Goal: Task Accomplishment & Management: Manage account settings

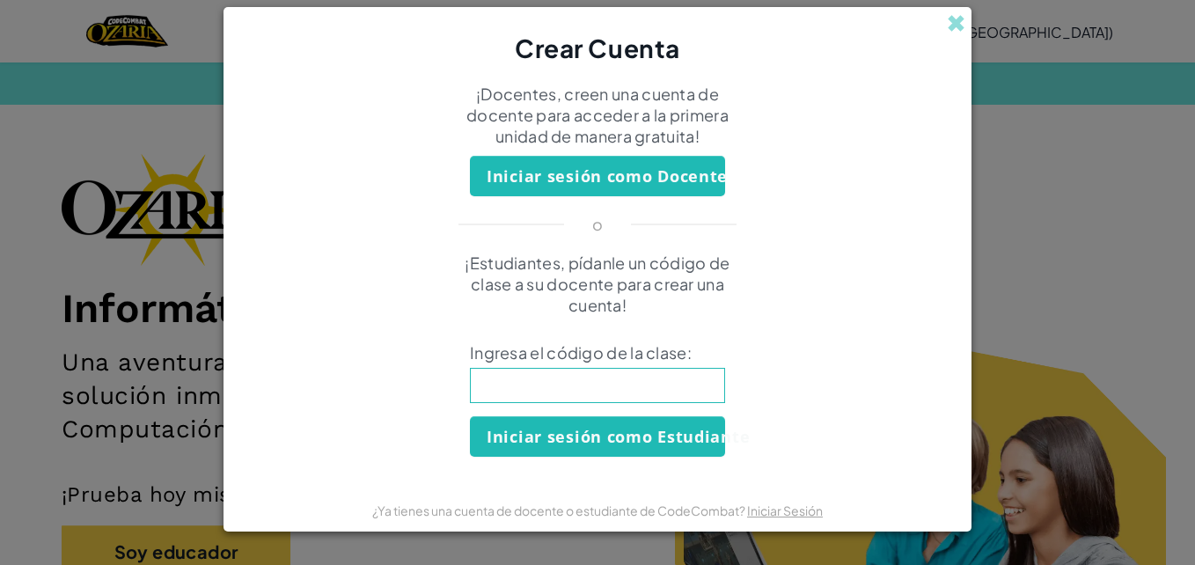
click at [940, 17] on div "Crear Cuenta" at bounding box center [598, 36] width 748 height 59
click at [948, 15] on span at bounding box center [956, 23] width 18 height 18
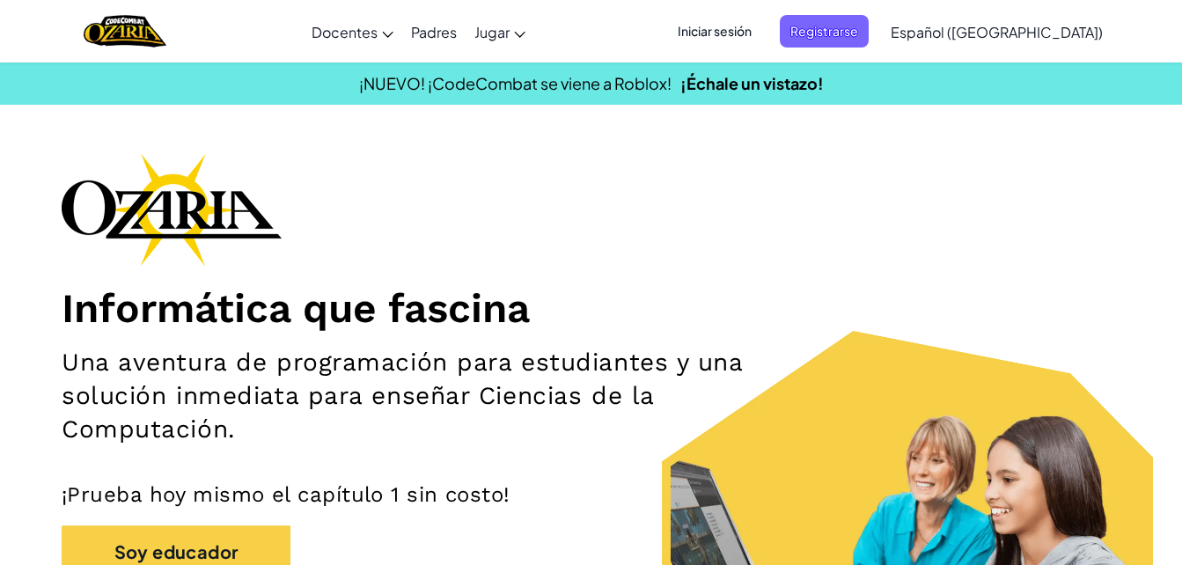
click at [762, 31] on span "Iniciar sesión" at bounding box center [714, 31] width 95 height 33
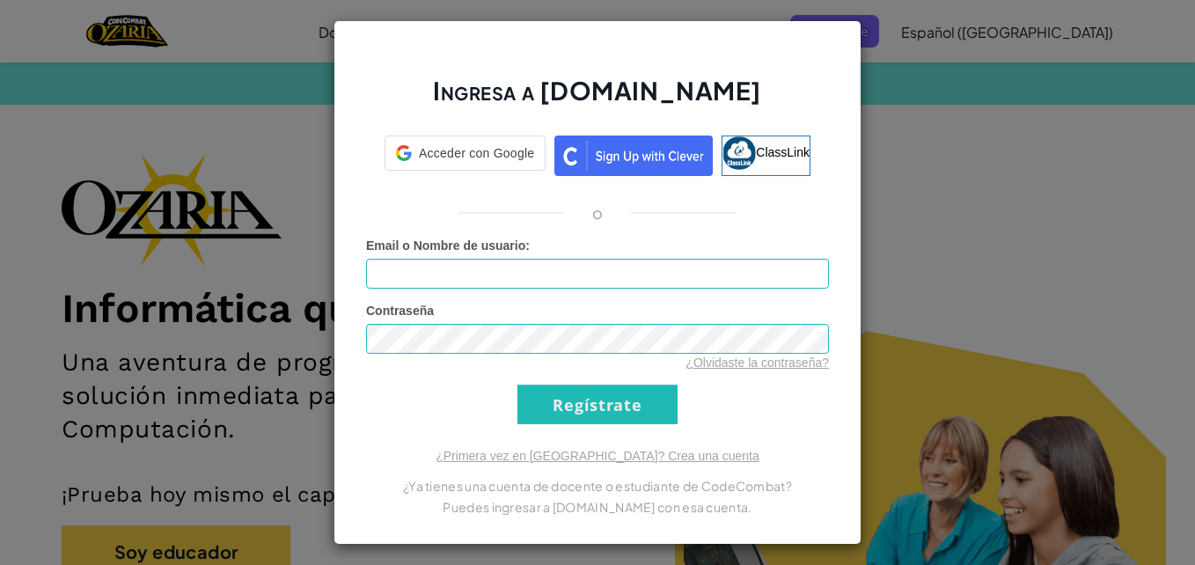
click at [602, 295] on form "Email o Nombre de usuario : Contraseña ¿Olvidaste la contraseña? Regístrate" at bounding box center [597, 330] width 463 height 187
click at [602, 285] on input "Email o Nombre de usuario :" at bounding box center [597, 274] width 463 height 30
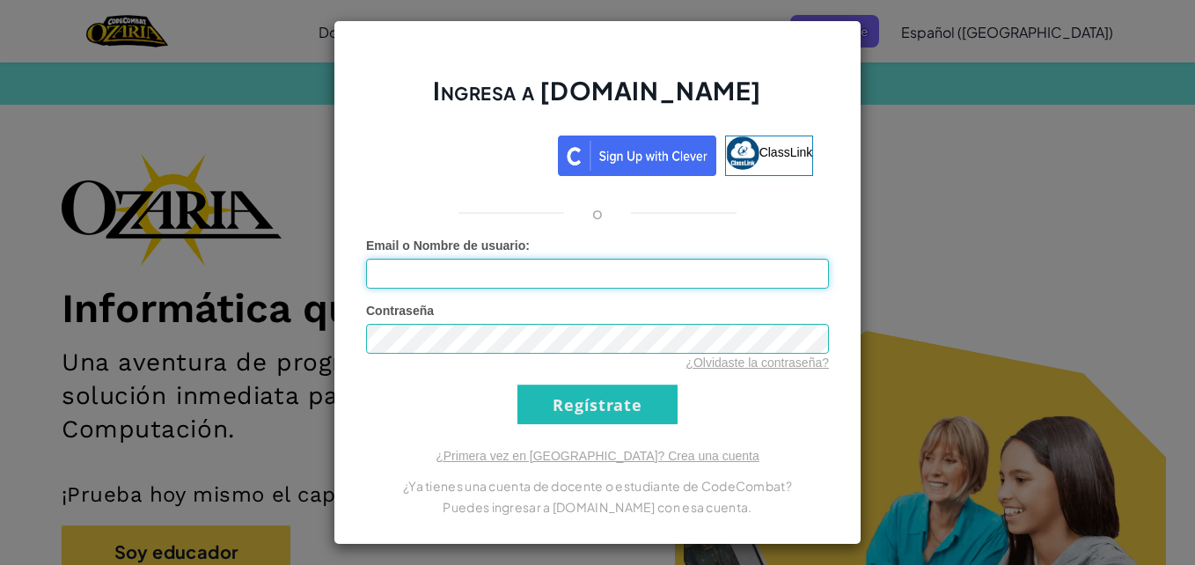
click at [584, 283] on input "Email o Nombre de usuario :" at bounding box center [597, 274] width 463 height 30
click at [491, 278] on input "Email o Nombre de usuario :" at bounding box center [597, 274] width 463 height 30
click at [951, 156] on div "Ingresa a [DOMAIN_NAME] ClassLink o Error desconocido. Email o Nombre de usuari…" at bounding box center [597, 282] width 1195 height 565
